Goal: Task Accomplishment & Management: Manage account settings

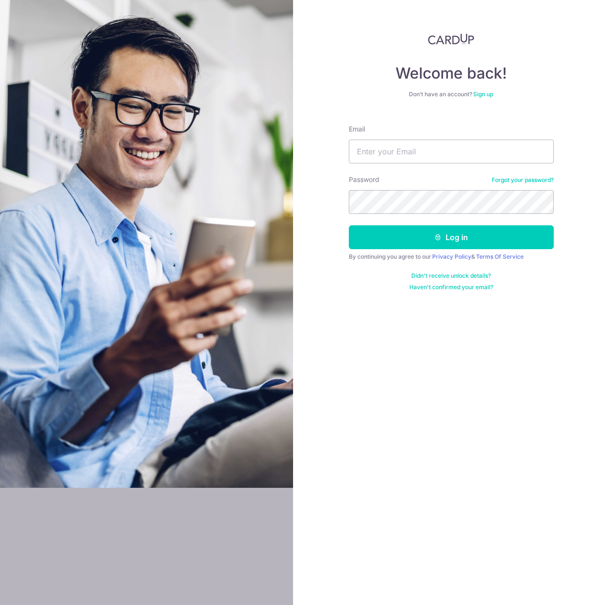
click at [414, 141] on input "Email" at bounding box center [451, 152] width 205 height 24
type input "[PERSON_NAME][EMAIL_ADDRESS][DOMAIN_NAME]"
click at [349, 225] on button "Log in" at bounding box center [451, 237] width 205 height 24
